Goal: Transaction & Acquisition: Purchase product/service

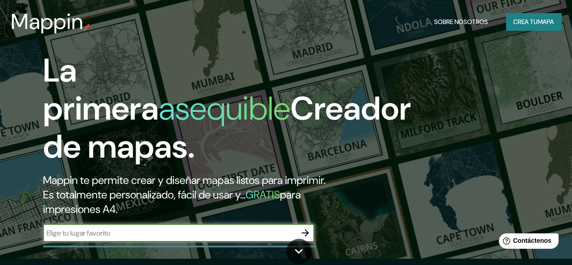
scroll to position [45, 0]
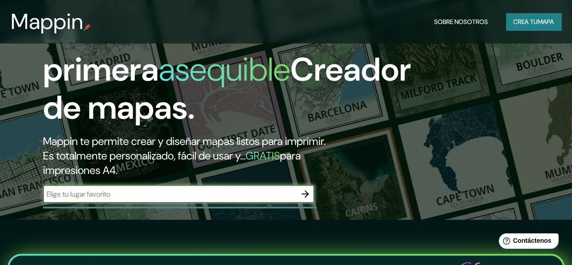
click at [302, 199] on icon "button" at bounding box center [305, 193] width 11 height 11
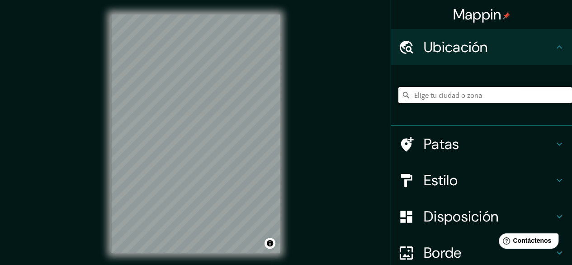
click at [433, 93] on input "Elige tu ciudad o zona" at bounding box center [486, 95] width 174 height 16
click at [536, 90] on input "[GEOGRAPHIC_DATA], [GEOGRAPHIC_DATA], [GEOGRAPHIC_DATA]" at bounding box center [486, 95] width 174 height 16
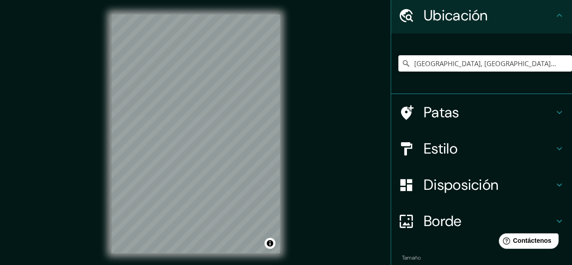
scroll to position [45, 0]
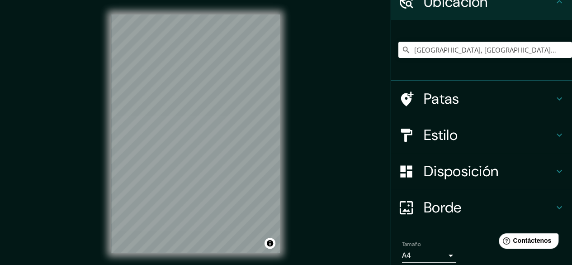
click at [487, 135] on h4 "Estilo" at bounding box center [489, 135] width 130 height 18
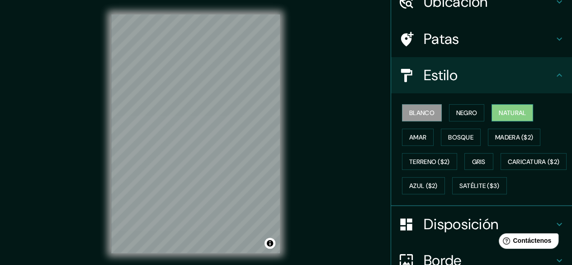
click at [500, 110] on font "Natural" at bounding box center [512, 113] width 27 height 8
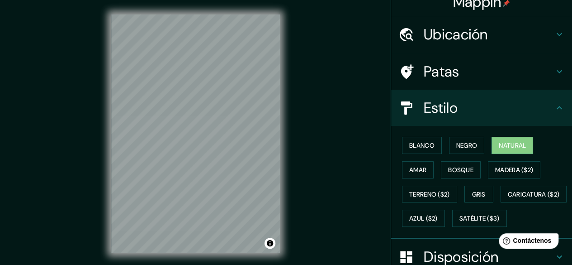
scroll to position [0, 0]
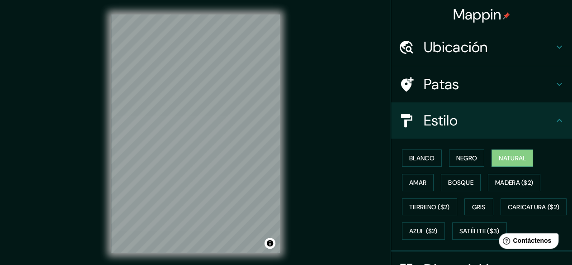
click at [487, 48] on h4 "Ubicación" at bounding box center [489, 47] width 130 height 18
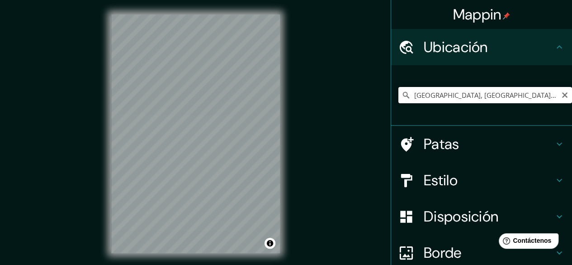
click at [537, 97] on input "[GEOGRAPHIC_DATA], [GEOGRAPHIC_DATA], [GEOGRAPHIC_DATA]" at bounding box center [486, 95] width 174 height 16
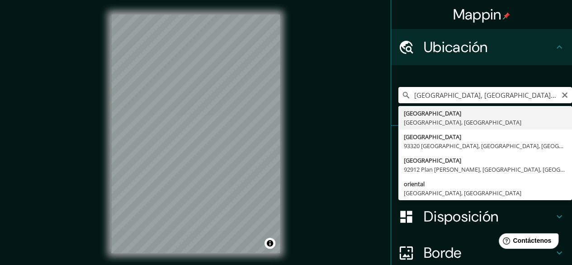
click at [531, 94] on input "[GEOGRAPHIC_DATA], [GEOGRAPHIC_DATA], [GEOGRAPHIC_DATA]" at bounding box center [486, 95] width 174 height 16
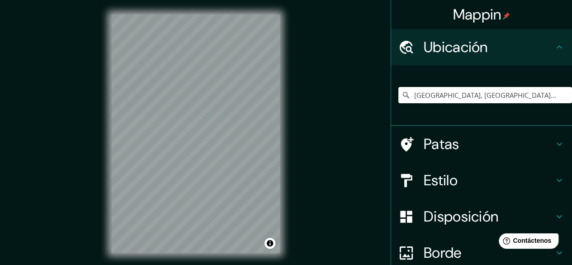
drag, startPoint x: 540, startPoint y: 95, endPoint x: 340, endPoint y: 90, distance: 200.0
click at [340, 90] on div "Mappin Ubicación [GEOGRAPHIC_DATA], [GEOGRAPHIC_DATA], [GEOGRAPHIC_DATA] [GEOGR…" at bounding box center [286, 141] width 572 height 282
drag, startPoint x: 539, startPoint y: 97, endPoint x: 347, endPoint y: 100, distance: 192.7
click at [347, 100] on div "Mappin Ubicación [GEOGRAPHIC_DATA], [GEOGRAPHIC_DATA], [GEOGRAPHIC_DATA] [GEOGR…" at bounding box center [286, 141] width 572 height 282
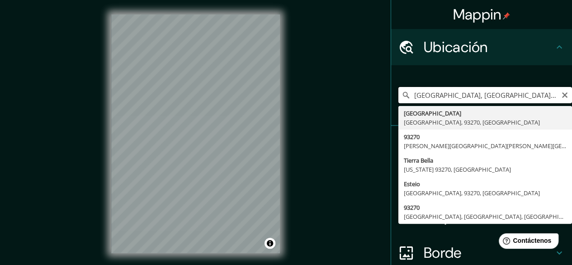
type input "[GEOGRAPHIC_DATA], [GEOGRAPHIC_DATA], 93270, [GEOGRAPHIC_DATA]"
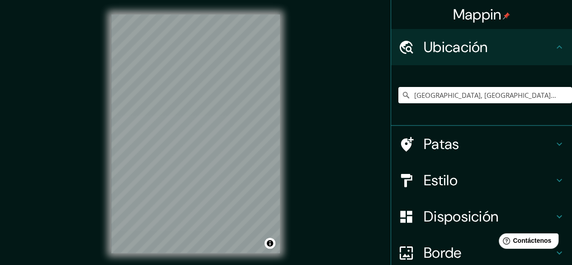
click at [424, 136] on font "Patas" at bounding box center [442, 143] width 36 height 19
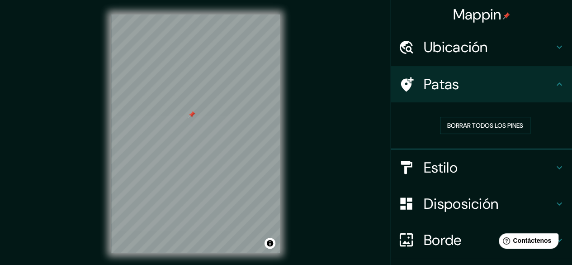
click at [458, 177] on div "Estilo" at bounding box center [481, 167] width 181 height 36
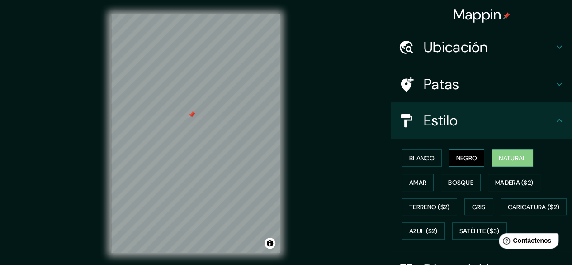
click at [467, 159] on font "Negro" at bounding box center [466, 158] width 21 height 8
click at [415, 158] on font "Blanco" at bounding box center [421, 158] width 25 height 8
click at [499, 161] on font "Natural" at bounding box center [512, 158] width 27 height 8
drag, startPoint x: 338, startPoint y: 126, endPoint x: 318, endPoint y: 126, distance: 20.8
click at [318, 126] on div "Mappin Ubicación [GEOGRAPHIC_DATA], [GEOGRAPHIC_DATA], 93270, [GEOGRAPHIC_DATA]…" at bounding box center [286, 141] width 572 height 282
